Goal: Communication & Community: Answer question/provide support

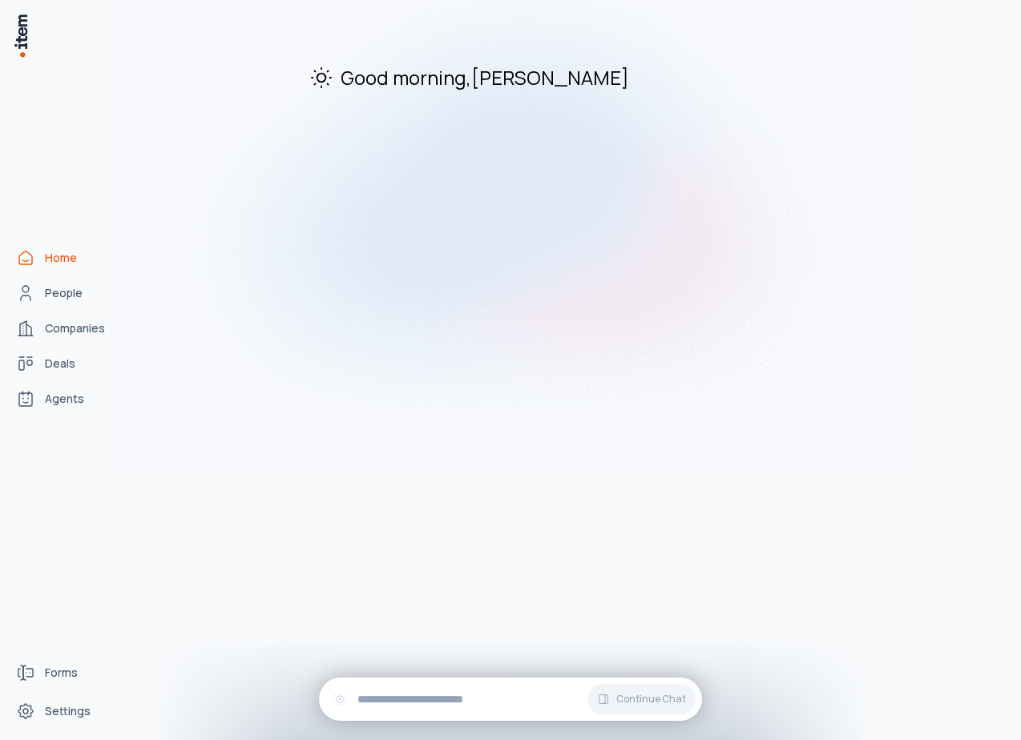
click at [68, 397] on span "Agents" at bounding box center [64, 399] width 39 height 16
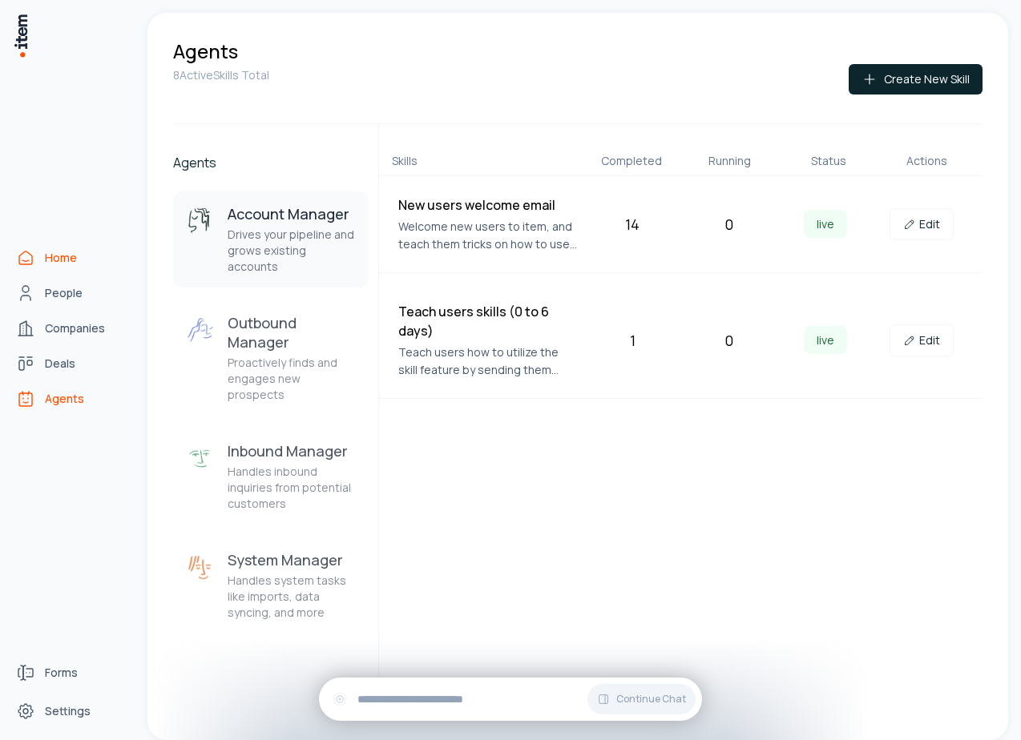
click at [39, 271] on link "Home" at bounding box center [71, 258] width 122 height 32
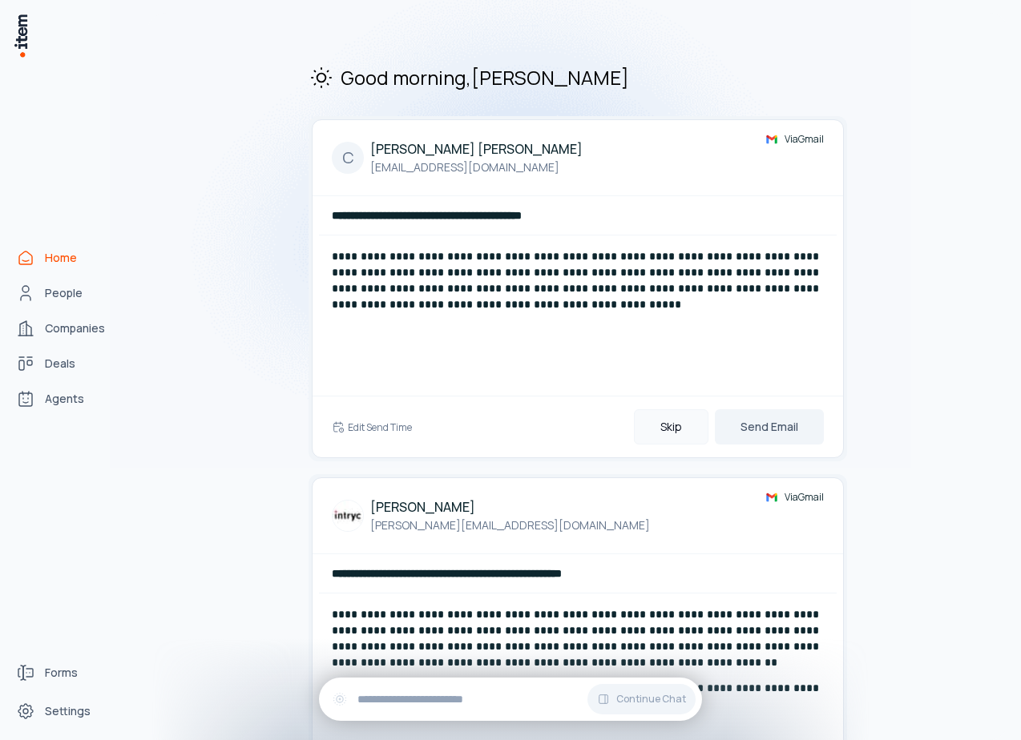
click at [675, 413] on button "Skip" at bounding box center [671, 426] width 75 height 35
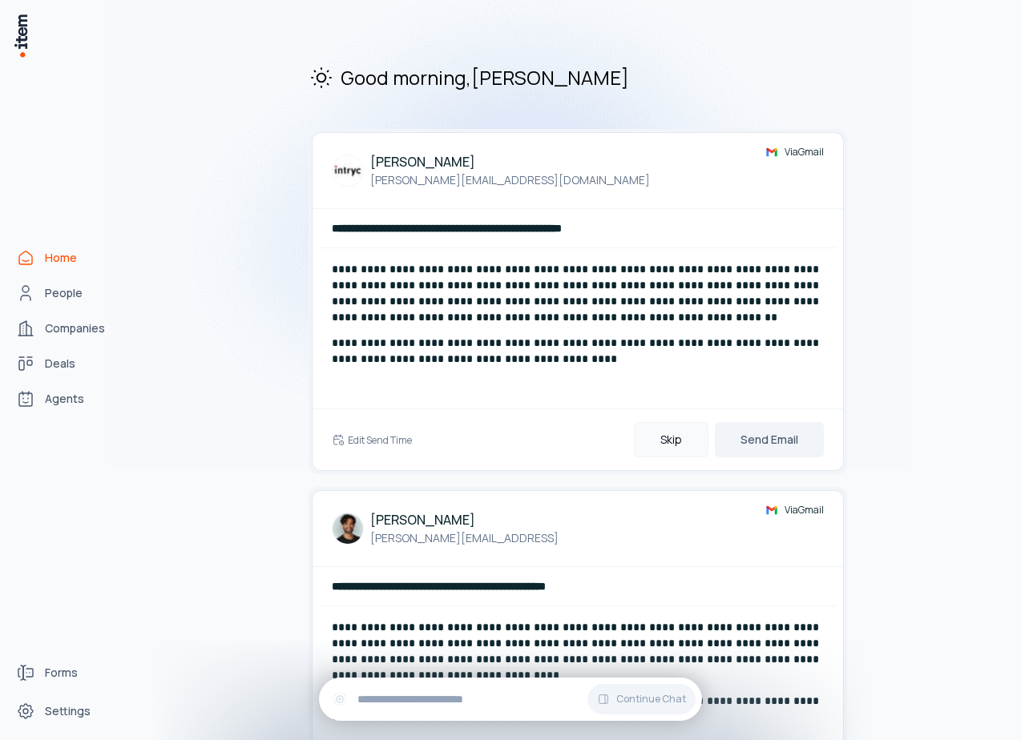
click at [675, 428] on button "Skip" at bounding box center [671, 439] width 75 height 35
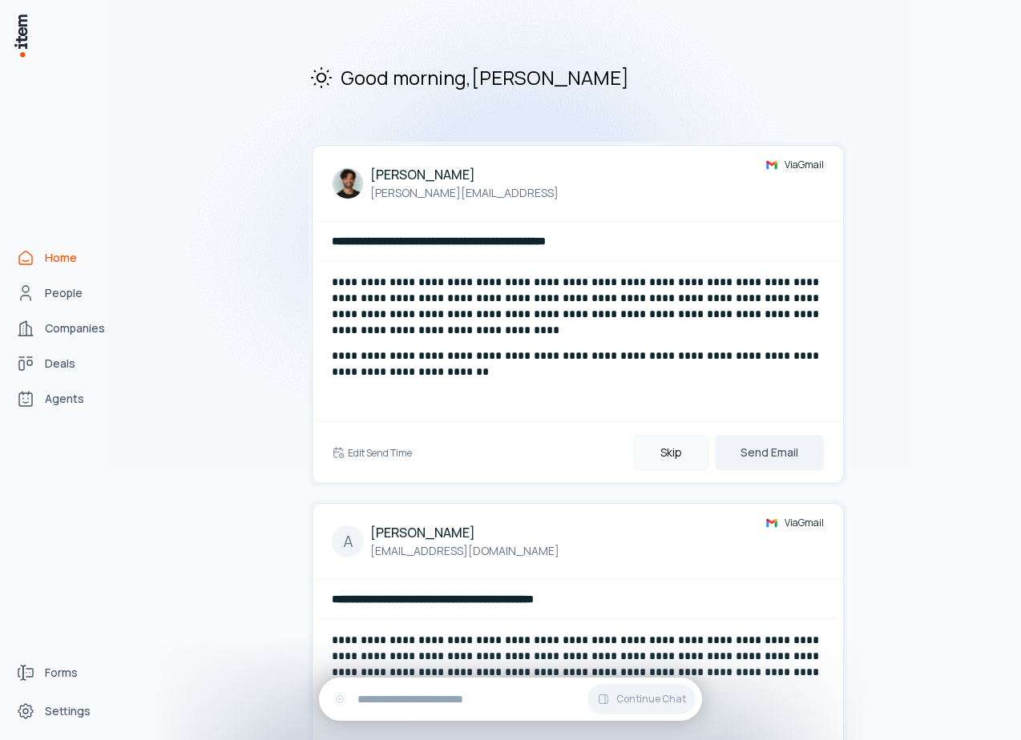
click at [675, 443] on button "Skip" at bounding box center [671, 452] width 75 height 35
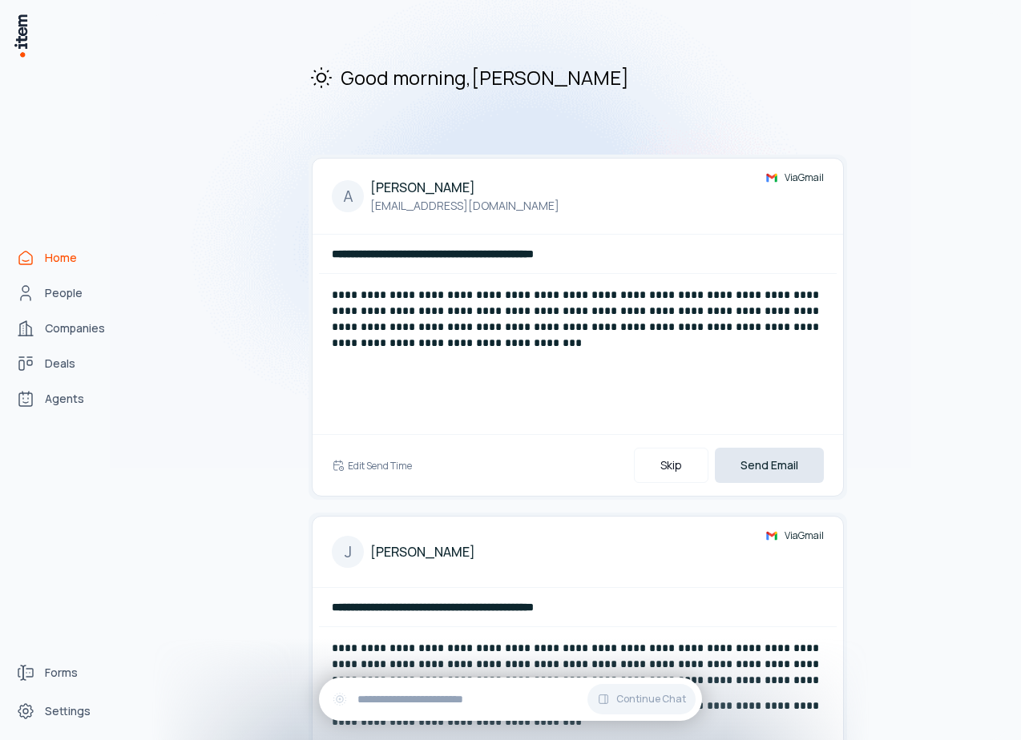
click at [740, 467] on button "Send Email" at bounding box center [769, 465] width 109 height 35
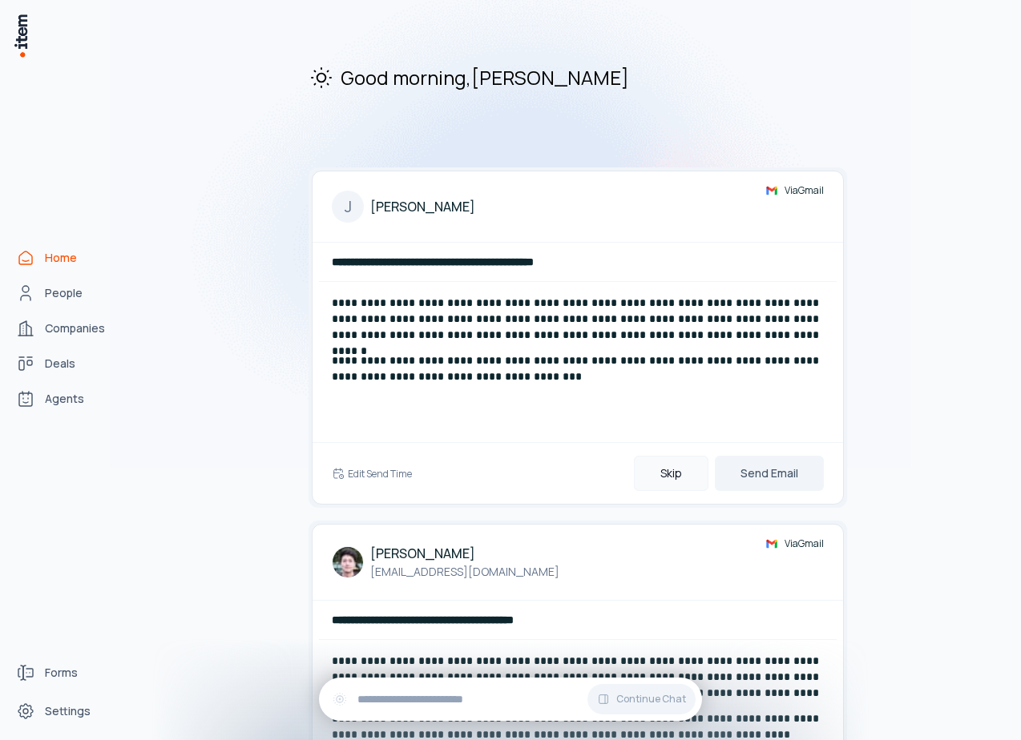
click at [679, 470] on button "Skip" at bounding box center [671, 473] width 75 height 35
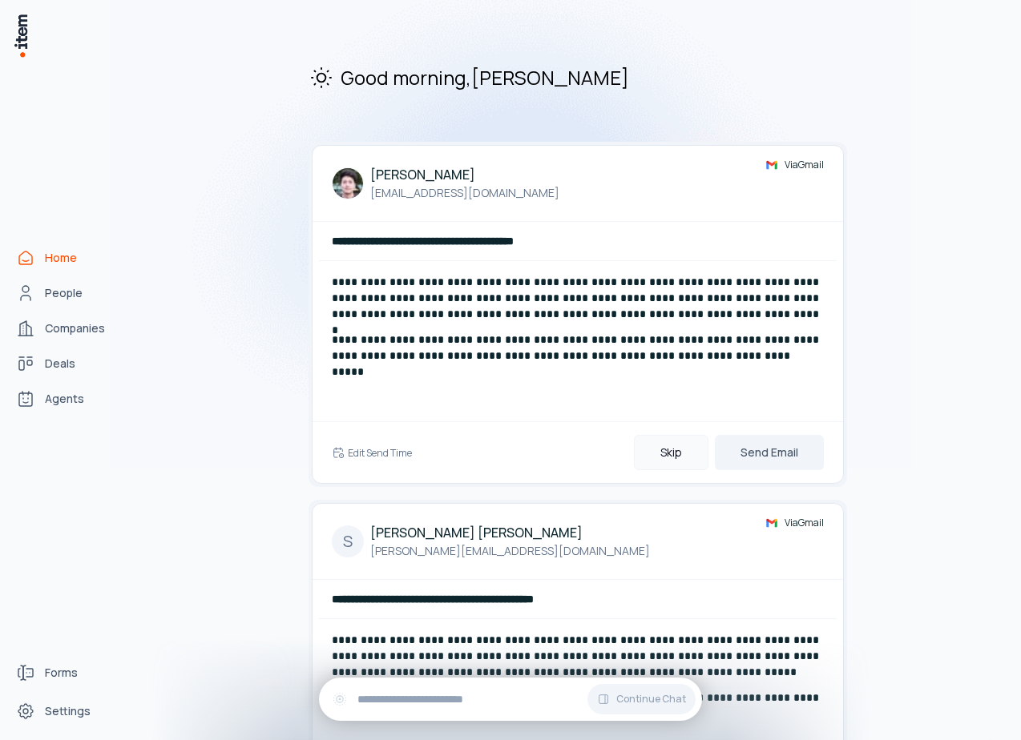
click at [679, 458] on button "Skip" at bounding box center [671, 452] width 75 height 35
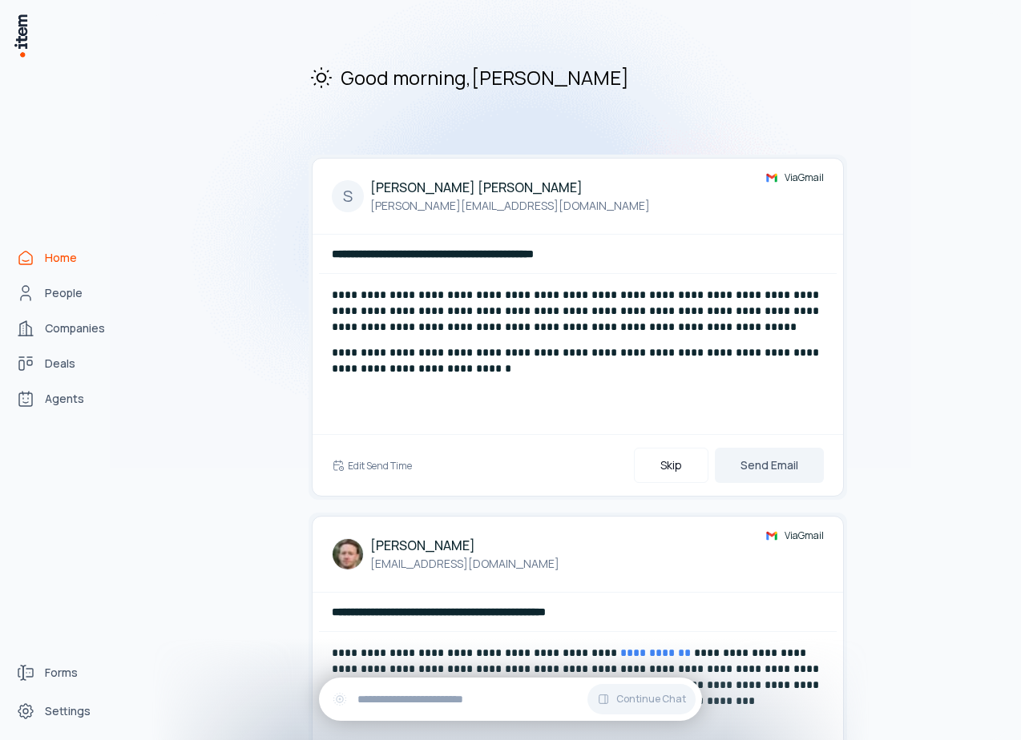
click at [679, 458] on button "Skip" at bounding box center [671, 465] width 75 height 35
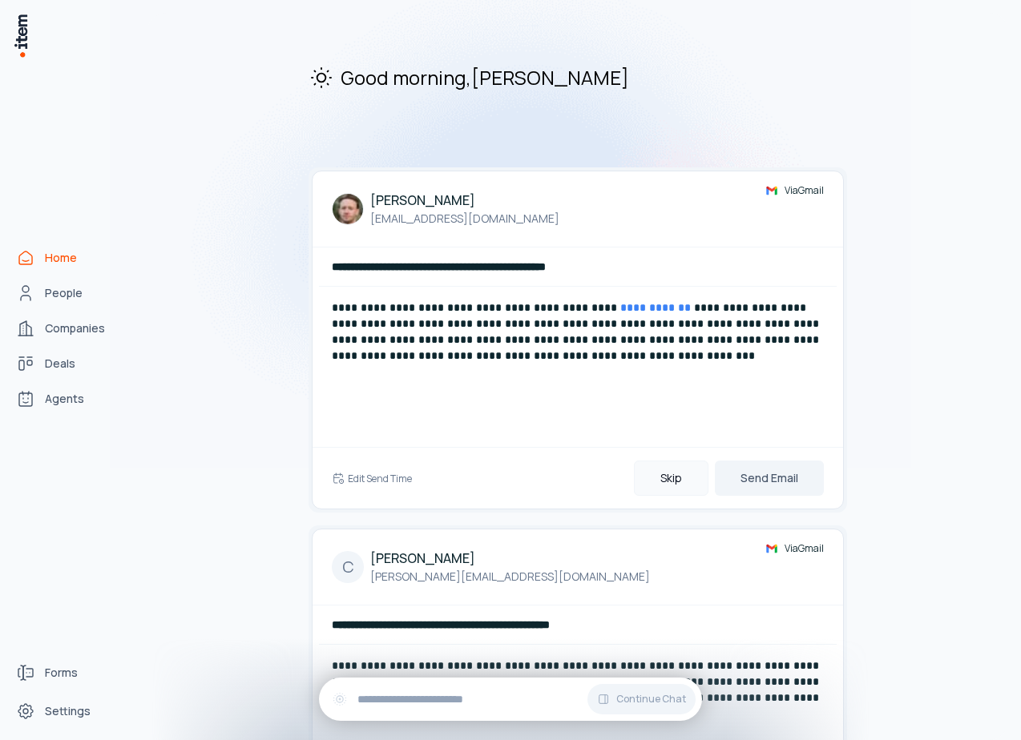
click at [677, 478] on button "Skip" at bounding box center [671, 478] width 75 height 35
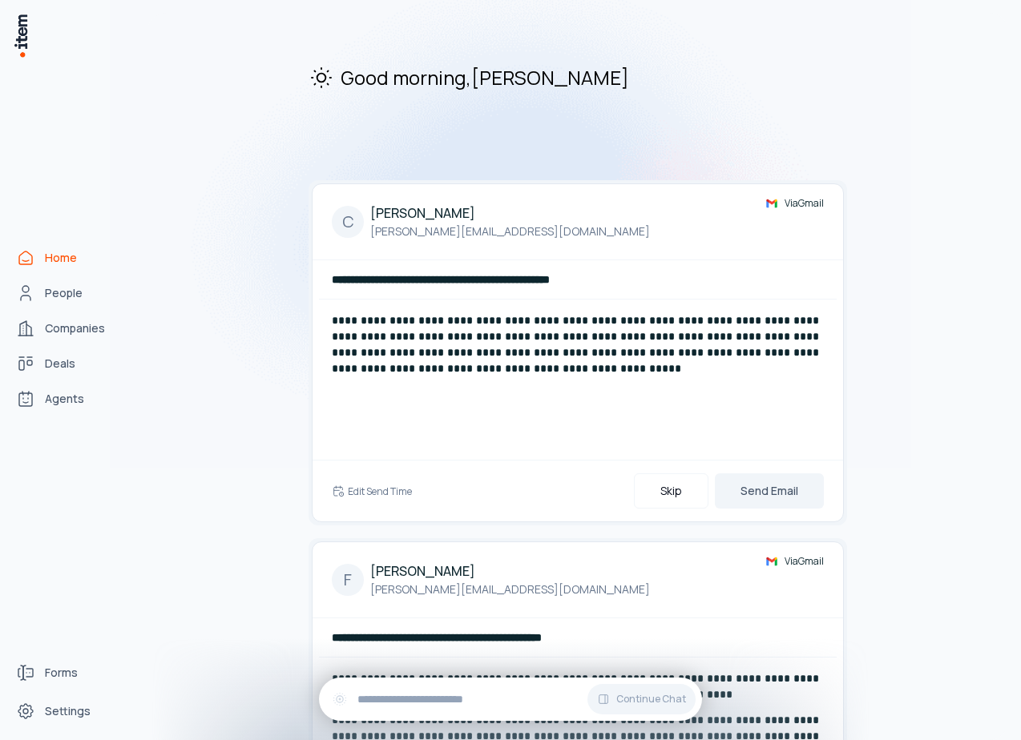
click at [677, 478] on button "Skip" at bounding box center [671, 491] width 75 height 35
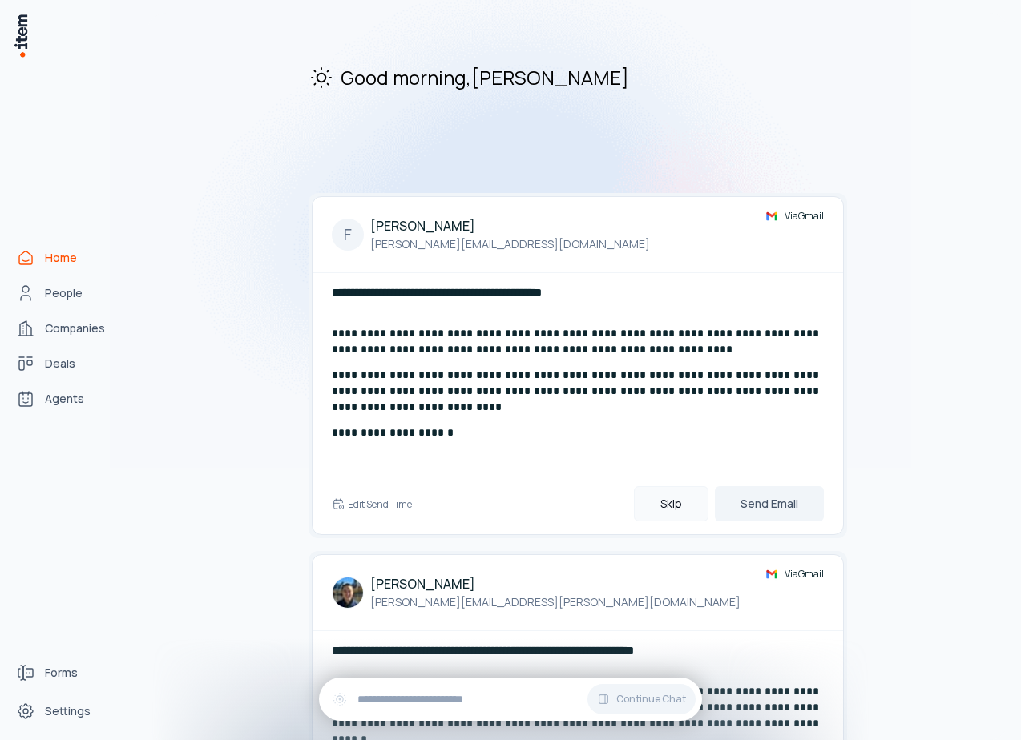
click at [676, 499] on button "Skip" at bounding box center [671, 503] width 75 height 35
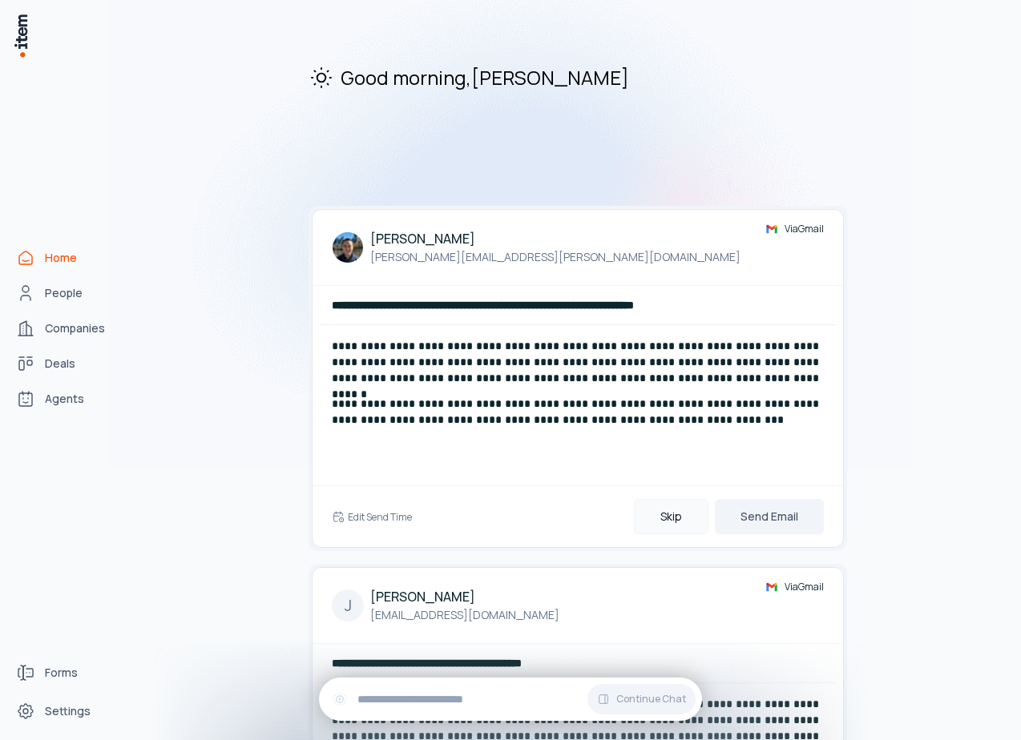
click at [677, 526] on button "Skip" at bounding box center [671, 516] width 75 height 35
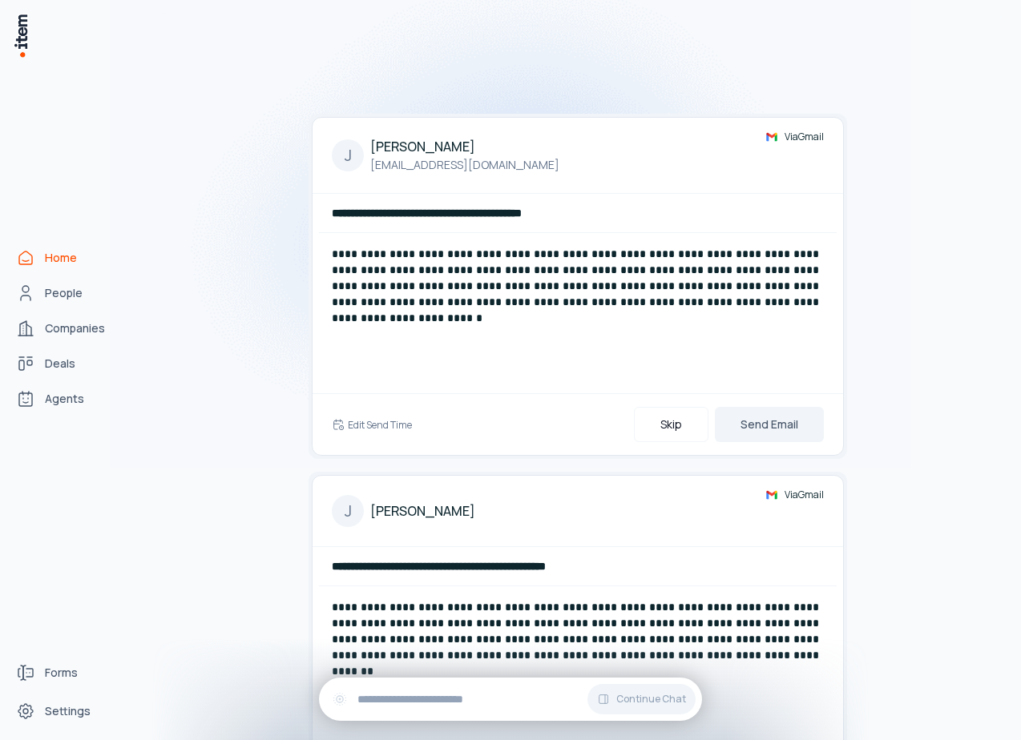
scroll to position [209, 0]
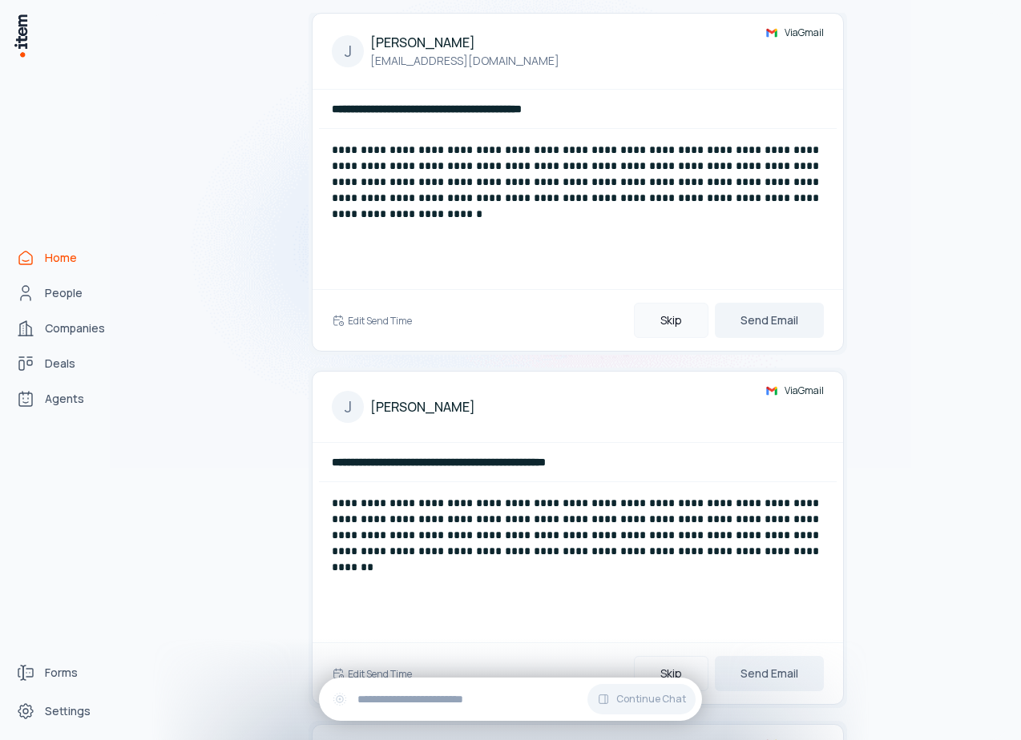
click at [673, 327] on button "Skip" at bounding box center [671, 320] width 75 height 35
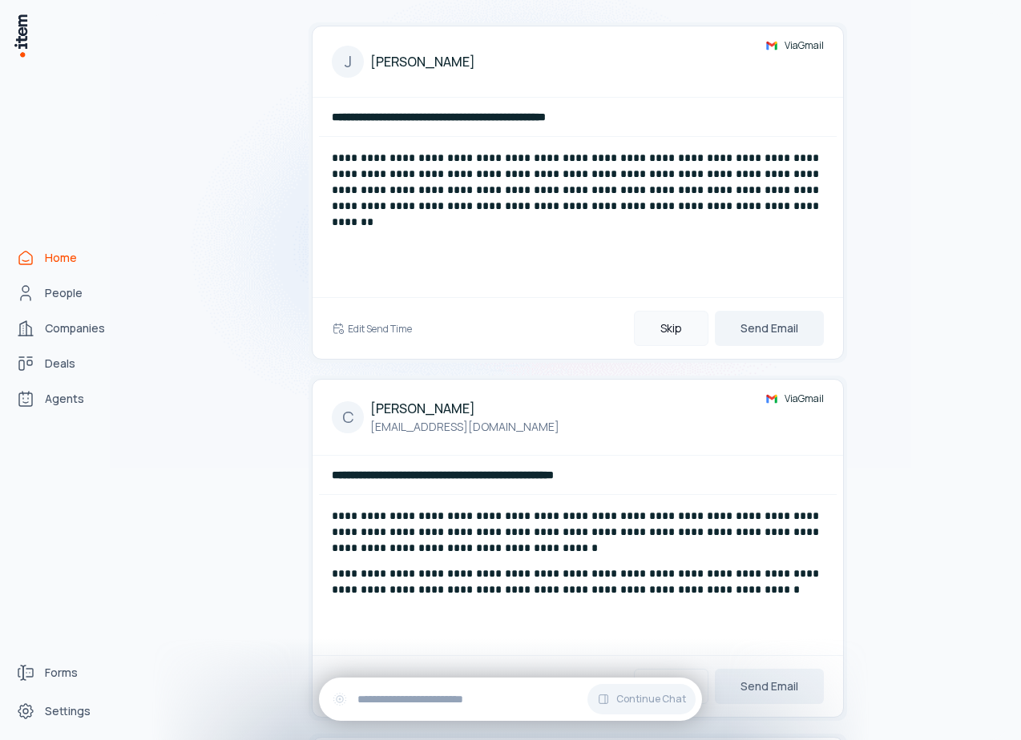
click at [673, 336] on button "Skip" at bounding box center [671, 328] width 75 height 35
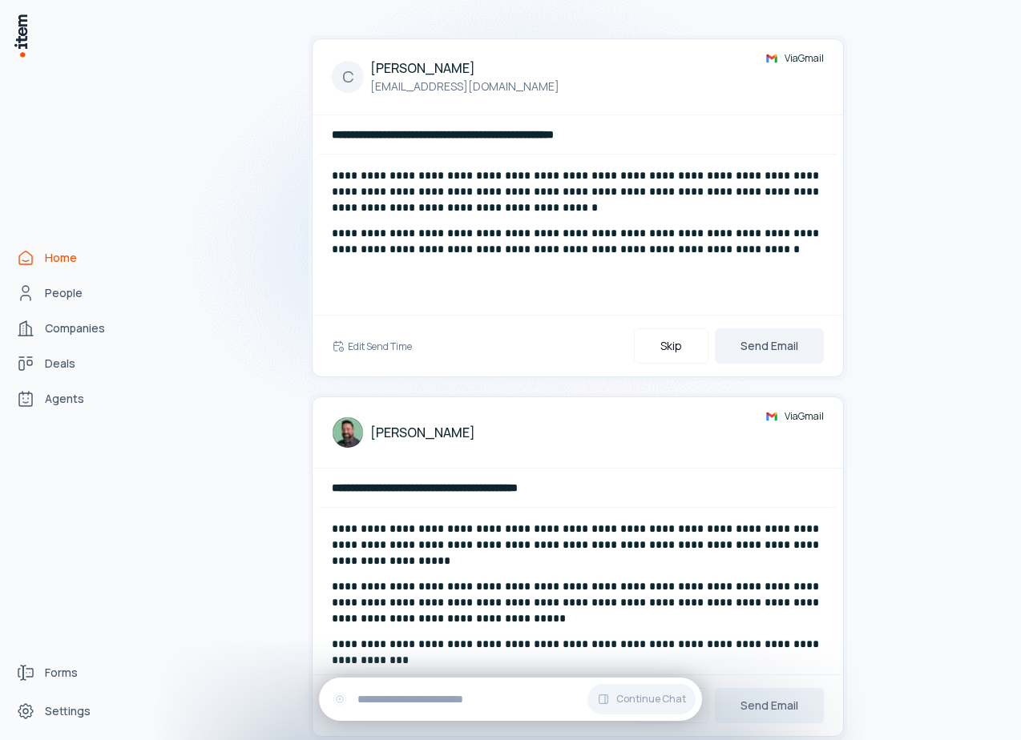
click at [673, 336] on button "Skip" at bounding box center [671, 346] width 75 height 35
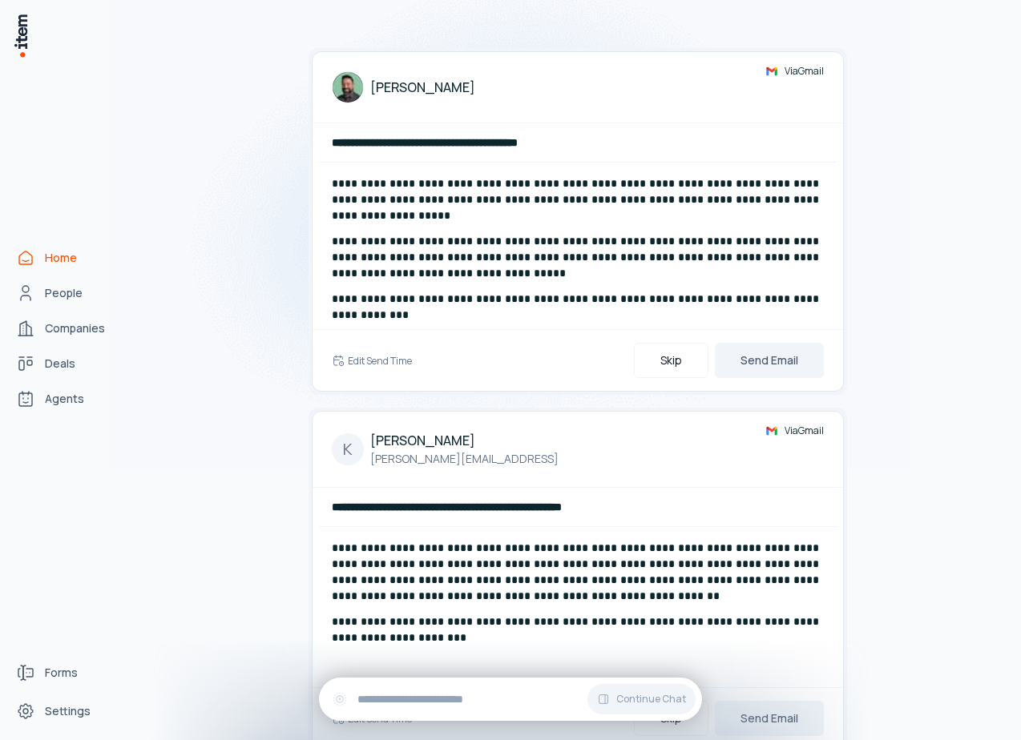
scroll to position [119, 0]
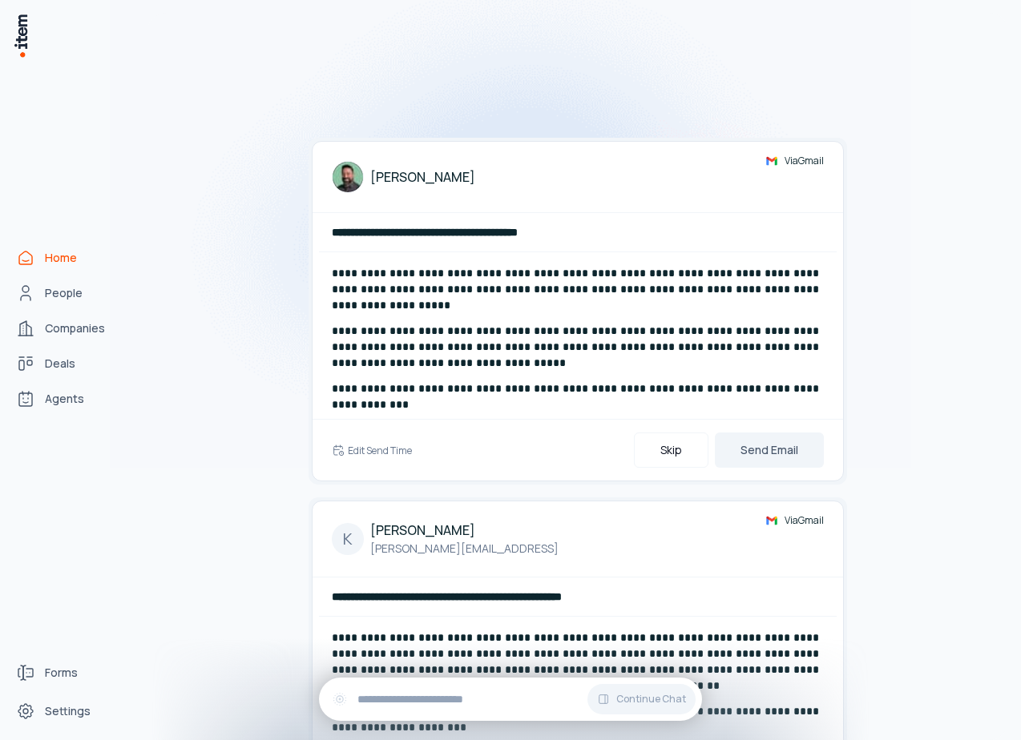
click at [673, 419] on div "Edit Send Time Skip Send Email" at bounding box center [577, 450] width 530 height 62
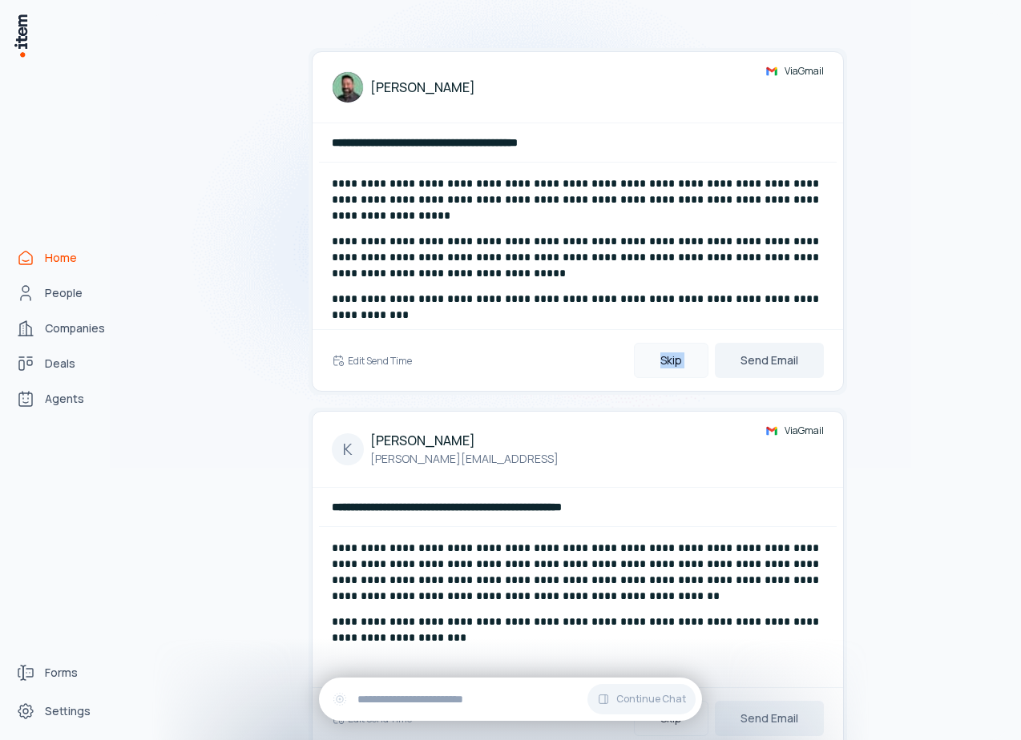
click at [673, 348] on button "Skip" at bounding box center [671, 360] width 75 height 35
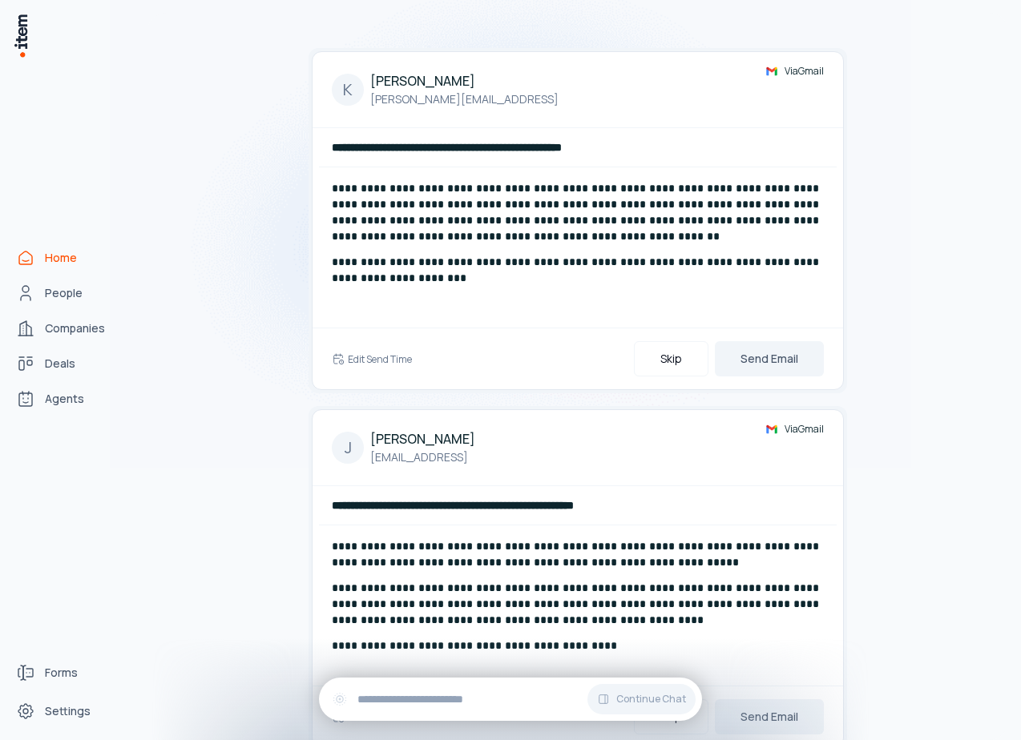
scroll to position [107, 0]
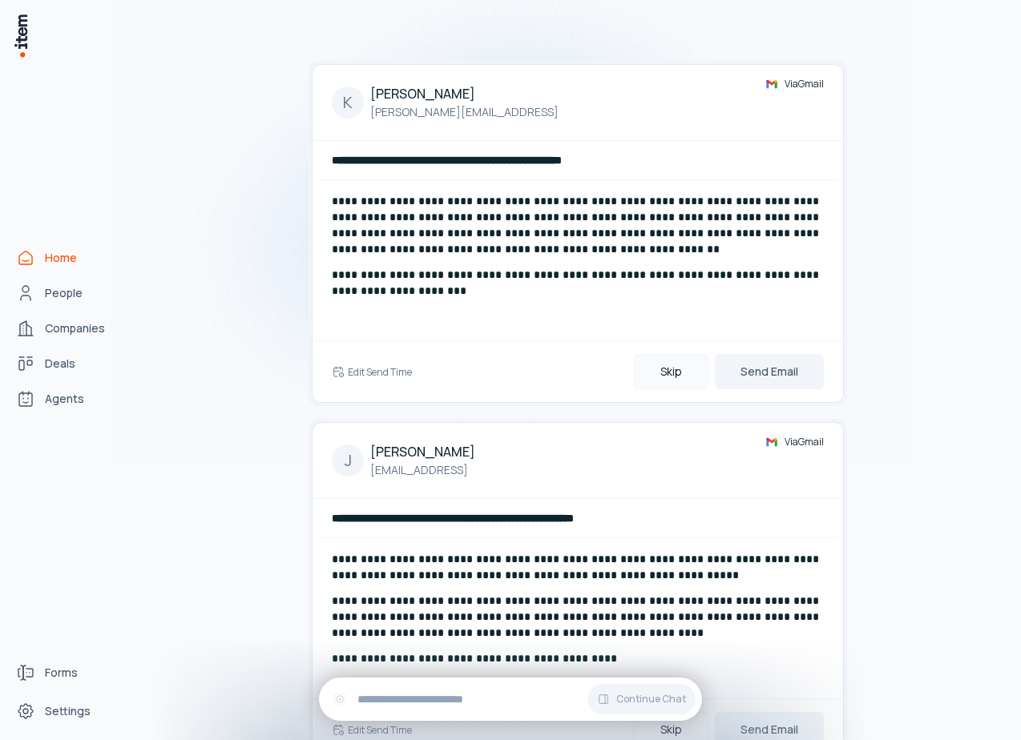
click at [673, 369] on button "Skip" at bounding box center [671, 371] width 75 height 35
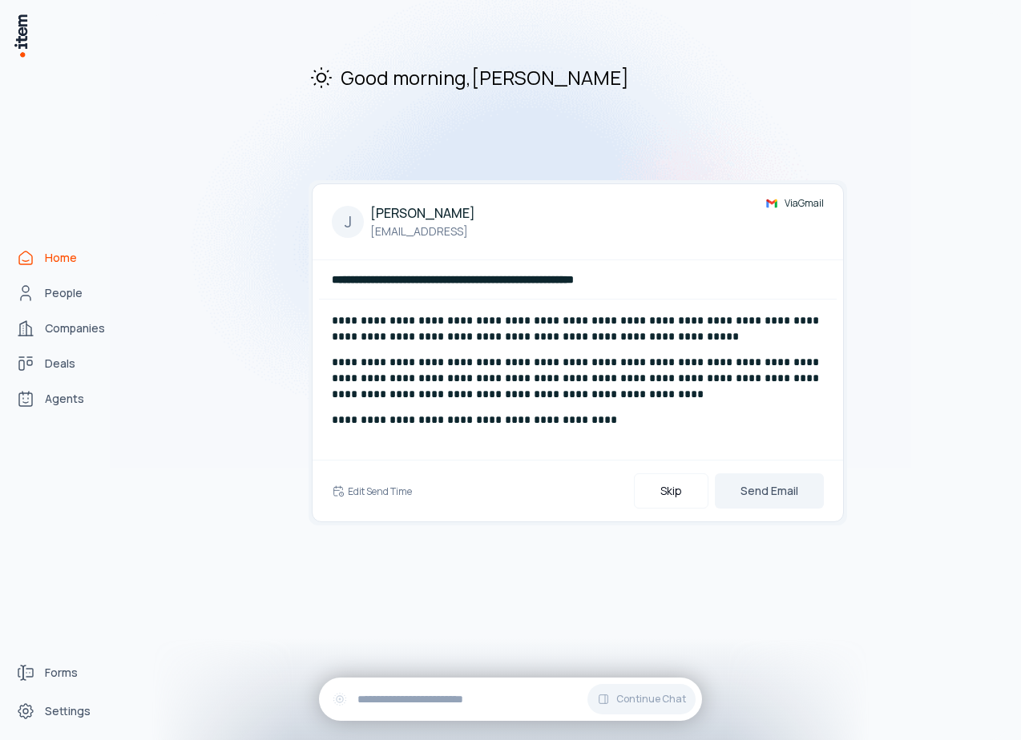
scroll to position [0, 0]
click at [676, 474] on button "Skip" at bounding box center [671, 491] width 75 height 35
